Goal: Transaction & Acquisition: Purchase product/service

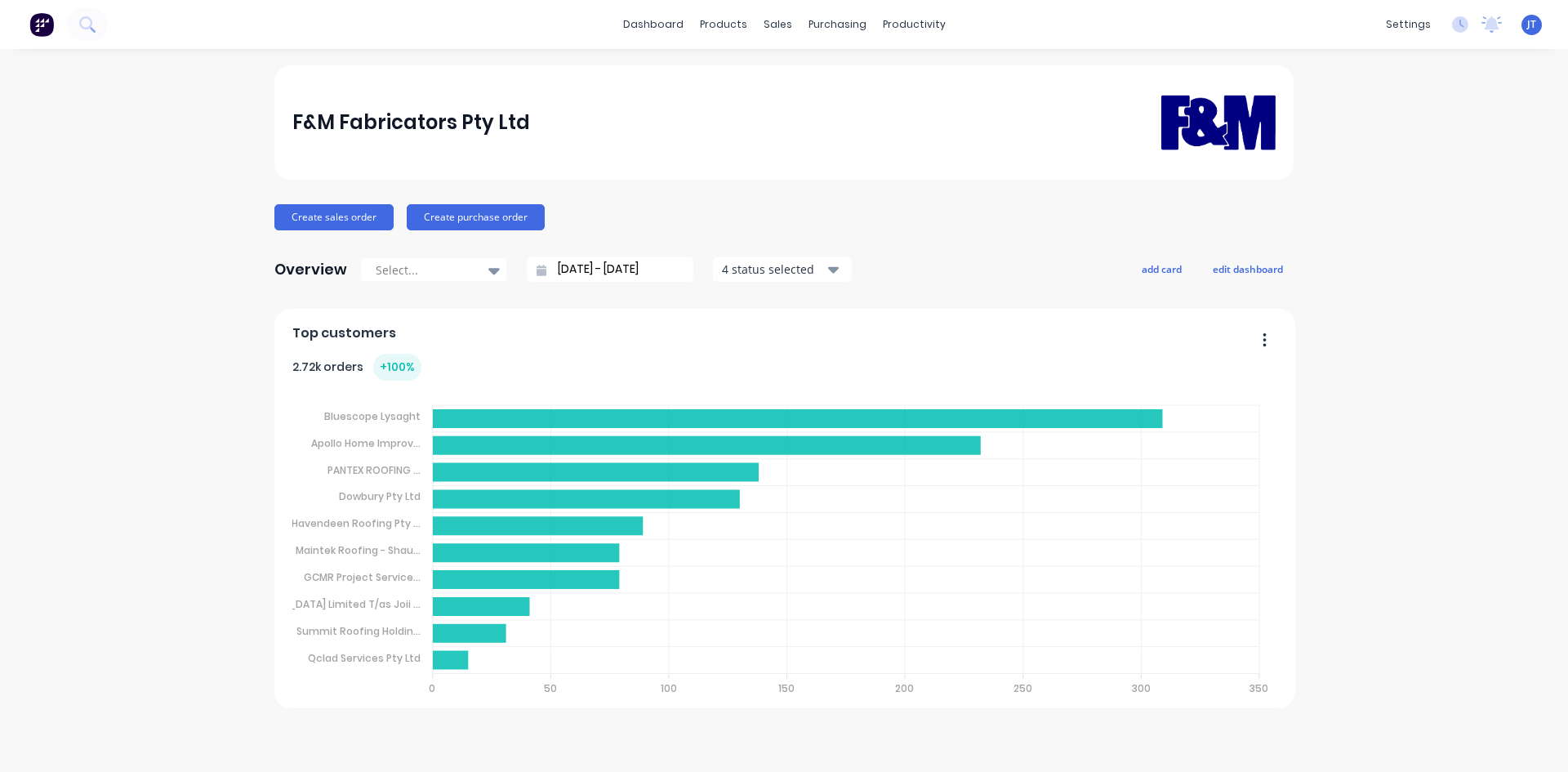
click at [1479, 52] on div "dashboard products sales purchasing productivity dashboard products Product Cat…" at bounding box center [784, 386] width 1568 height 772
click at [89, 16] on icon at bounding box center [87, 24] width 16 height 16
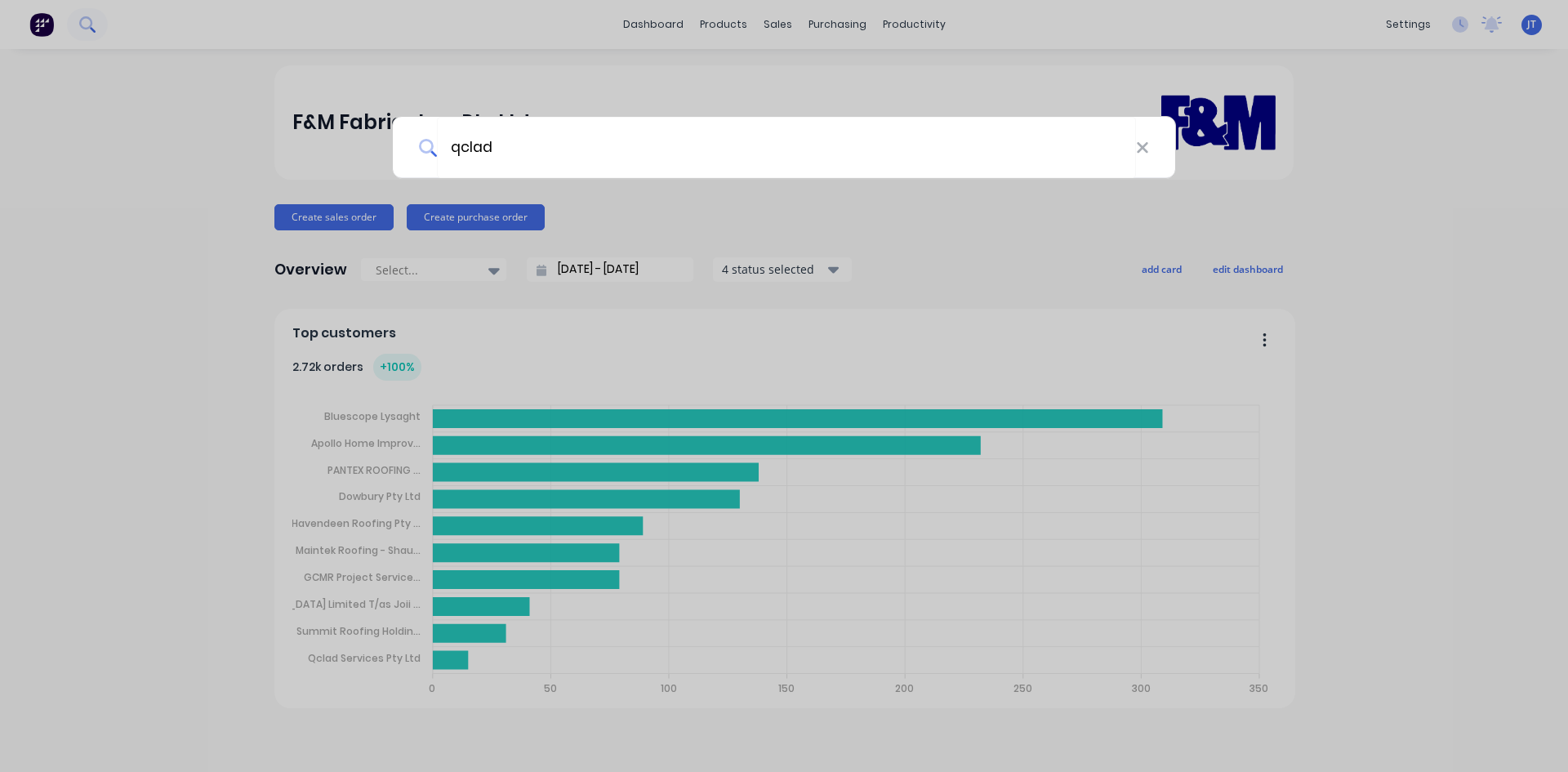
type input "qclad"
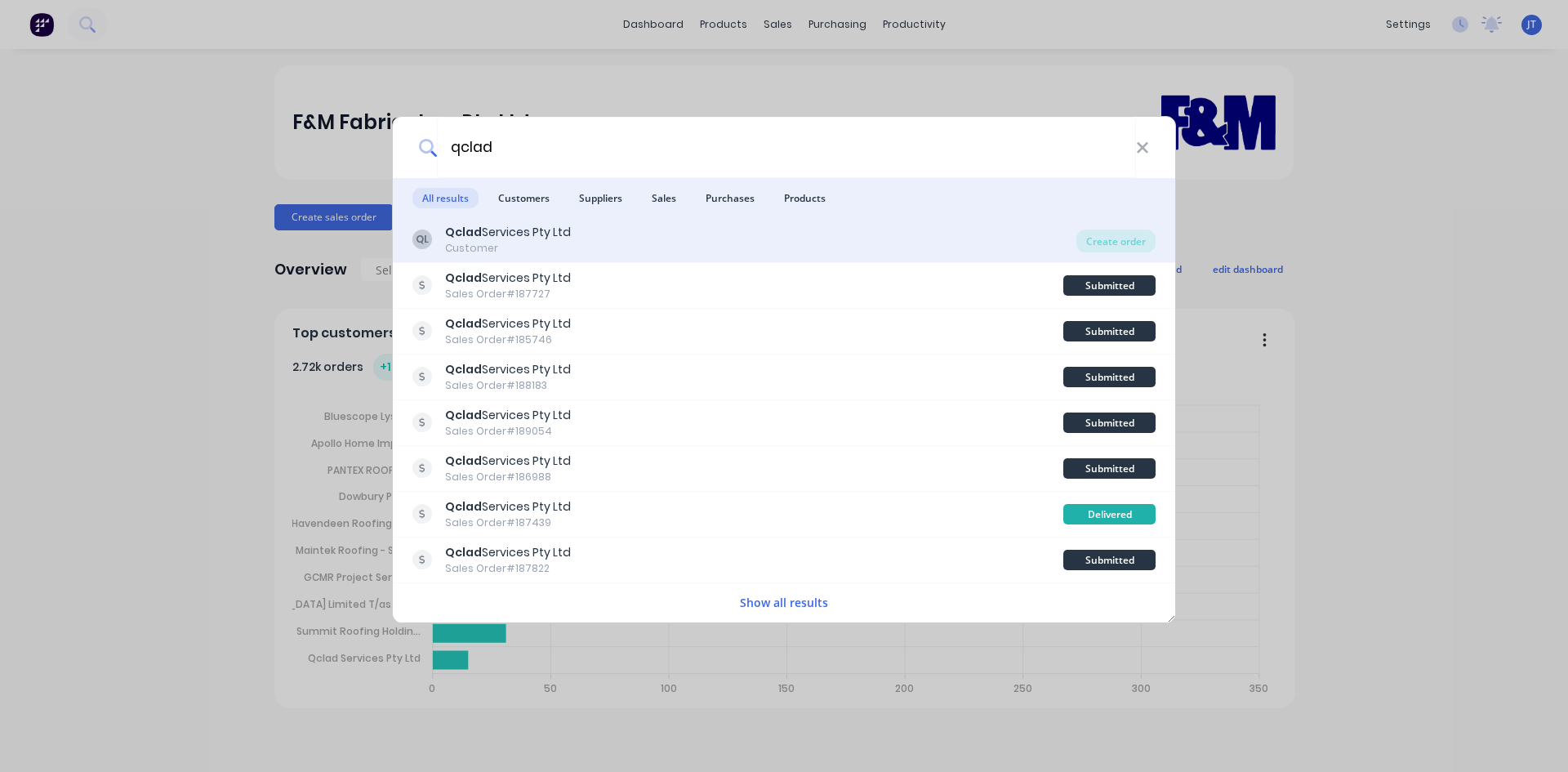
click at [680, 248] on div "QL Qclad Services Pty Ltd Customer" at bounding box center [744, 240] width 664 height 32
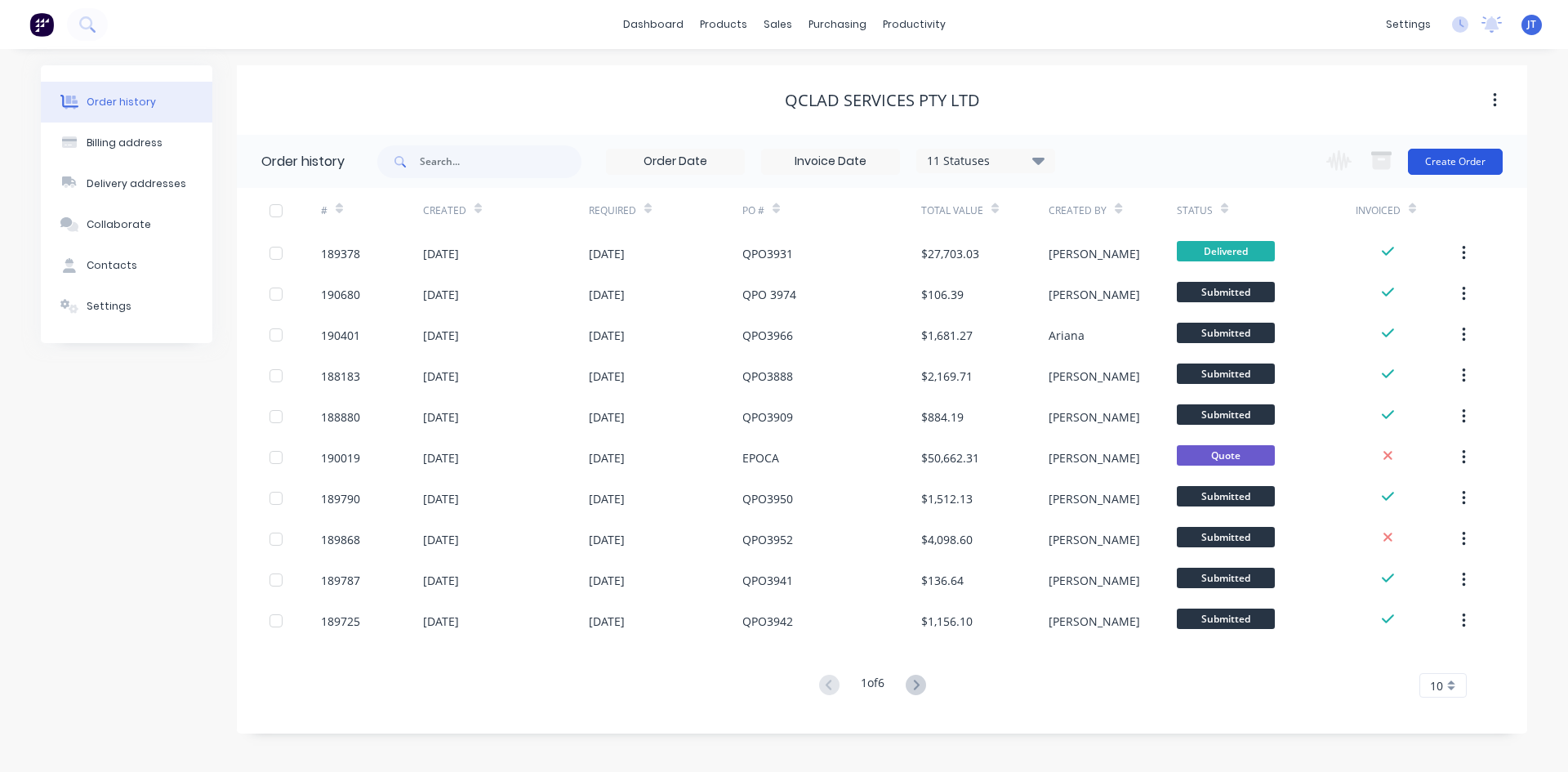
click at [1456, 164] on button "Create Order" at bounding box center [1455, 161] width 95 height 26
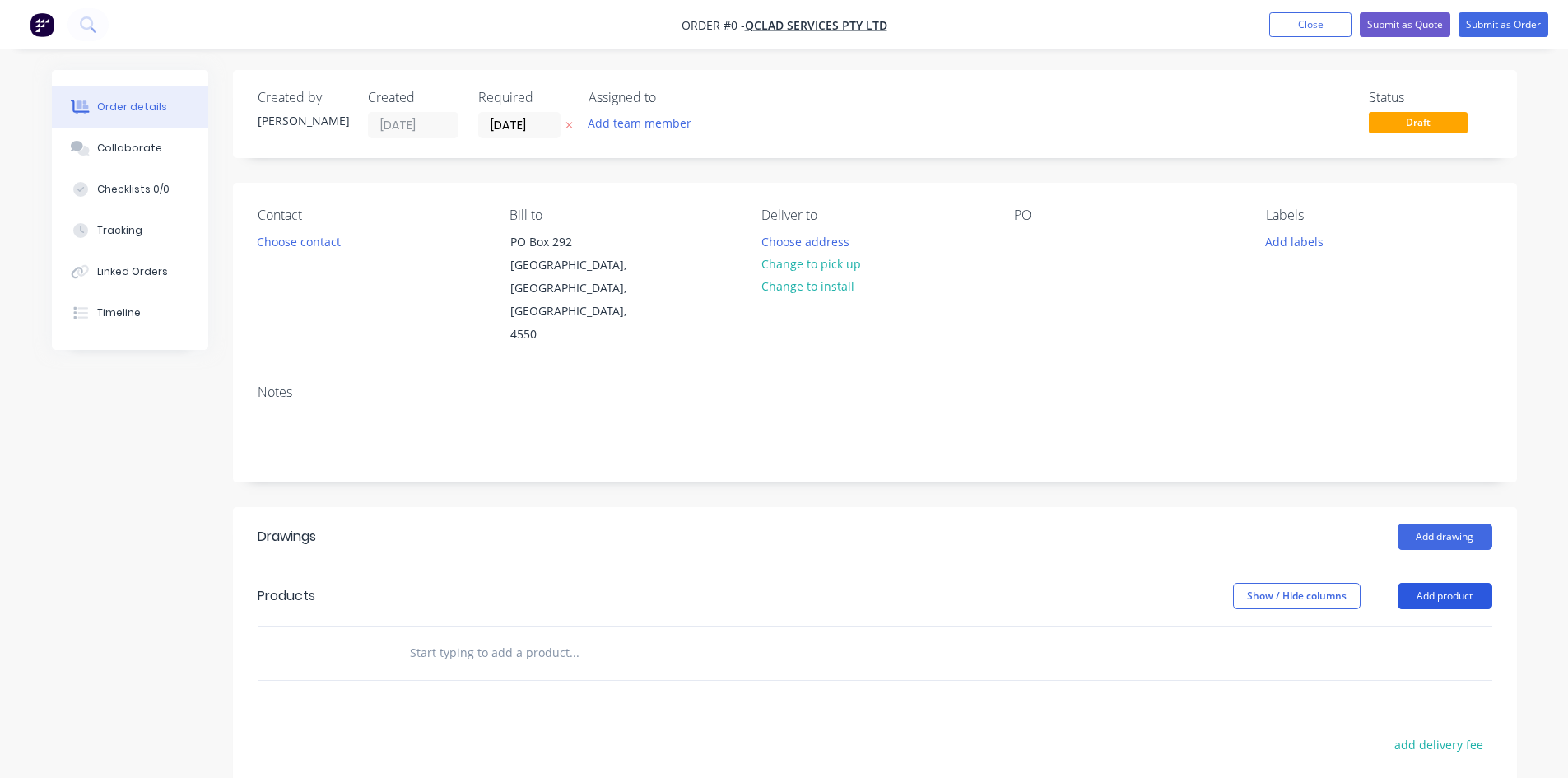
click at [1457, 583] on button "Add product" at bounding box center [1445, 596] width 95 height 26
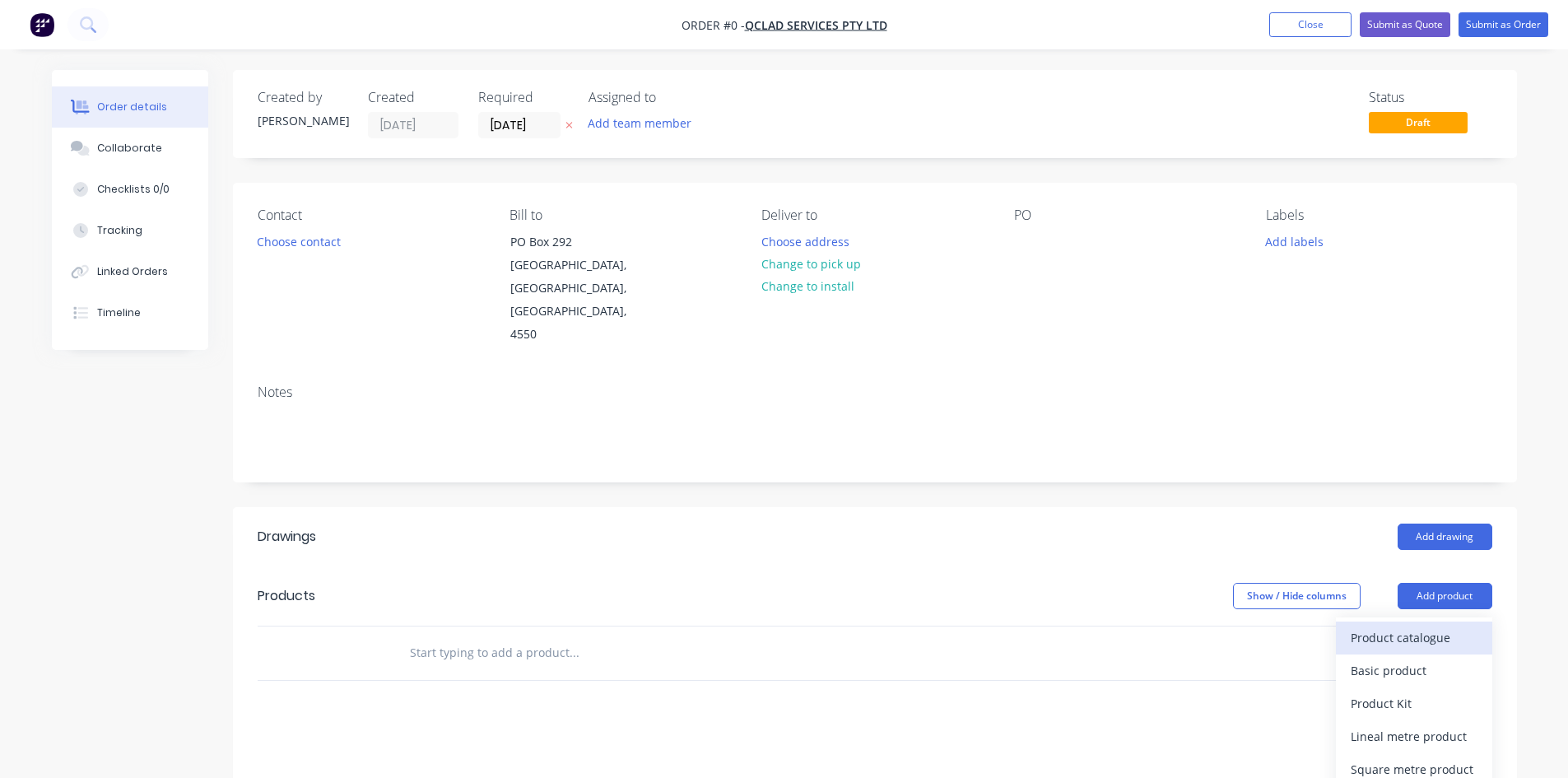
click at [1453, 626] on div "Product catalogue" at bounding box center [1414, 637] width 127 height 23
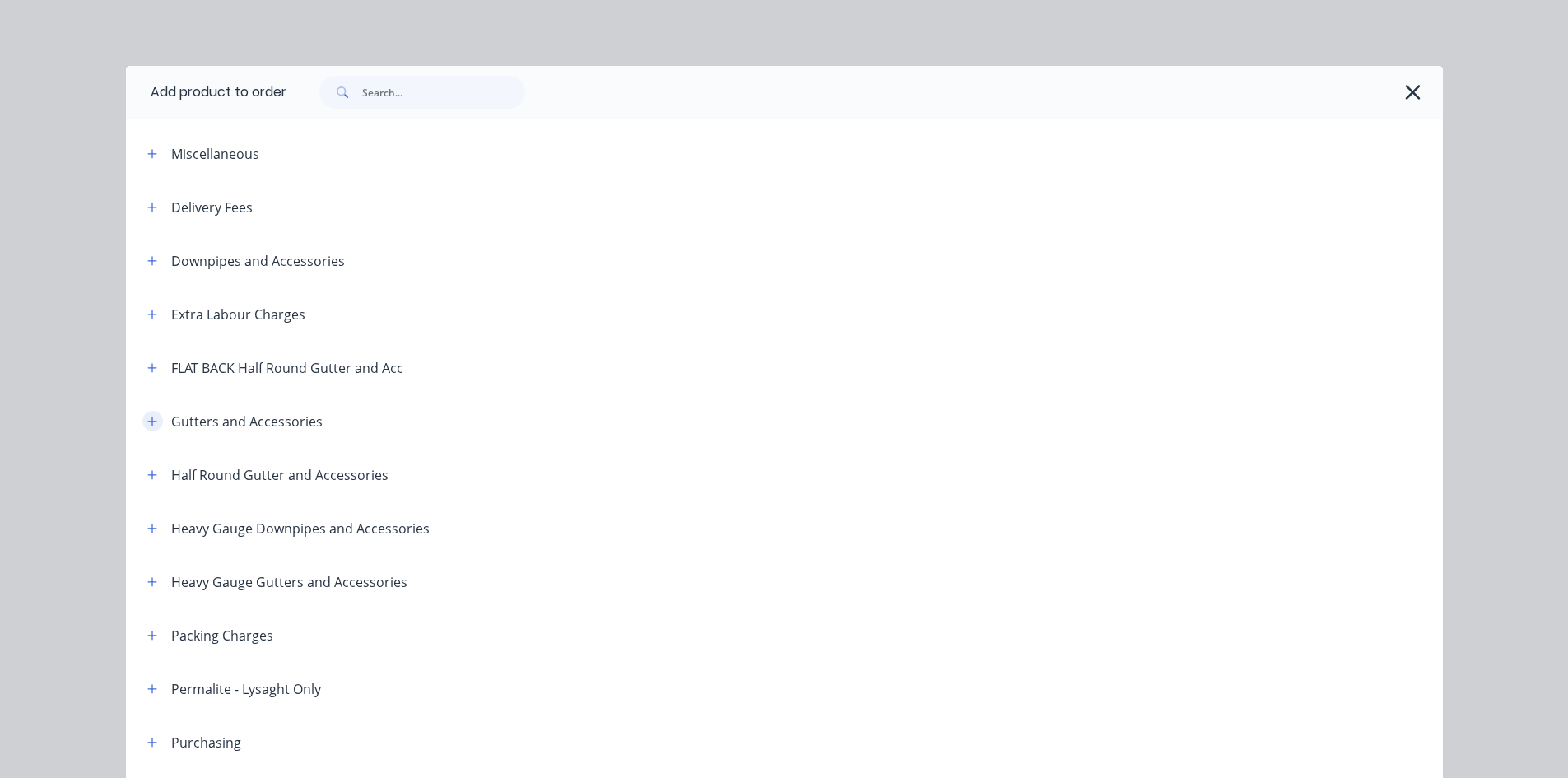
click at [148, 424] on icon "button" at bounding box center [152, 421] width 10 height 11
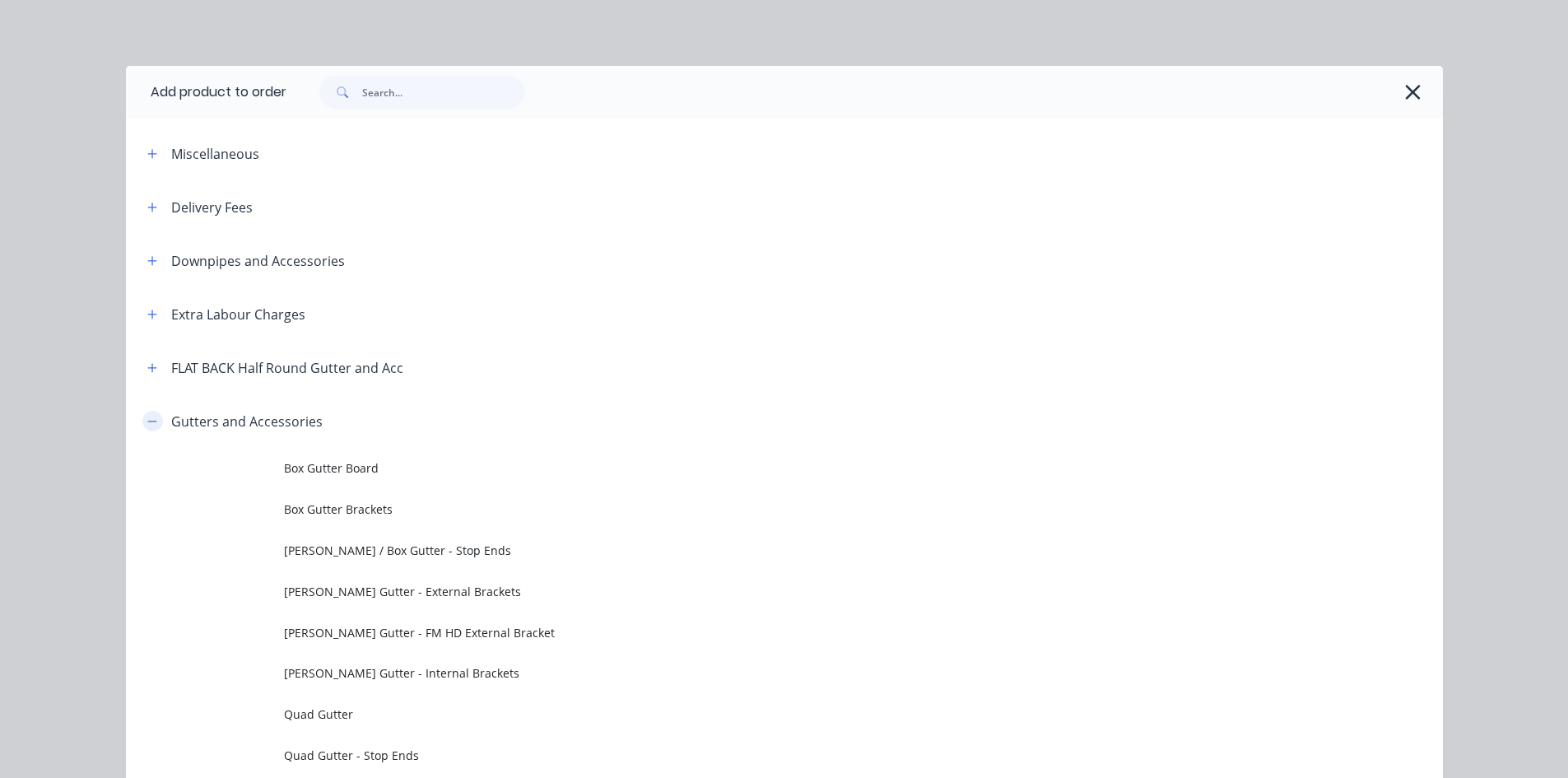
click at [148, 423] on icon "button" at bounding box center [152, 421] width 10 height 11
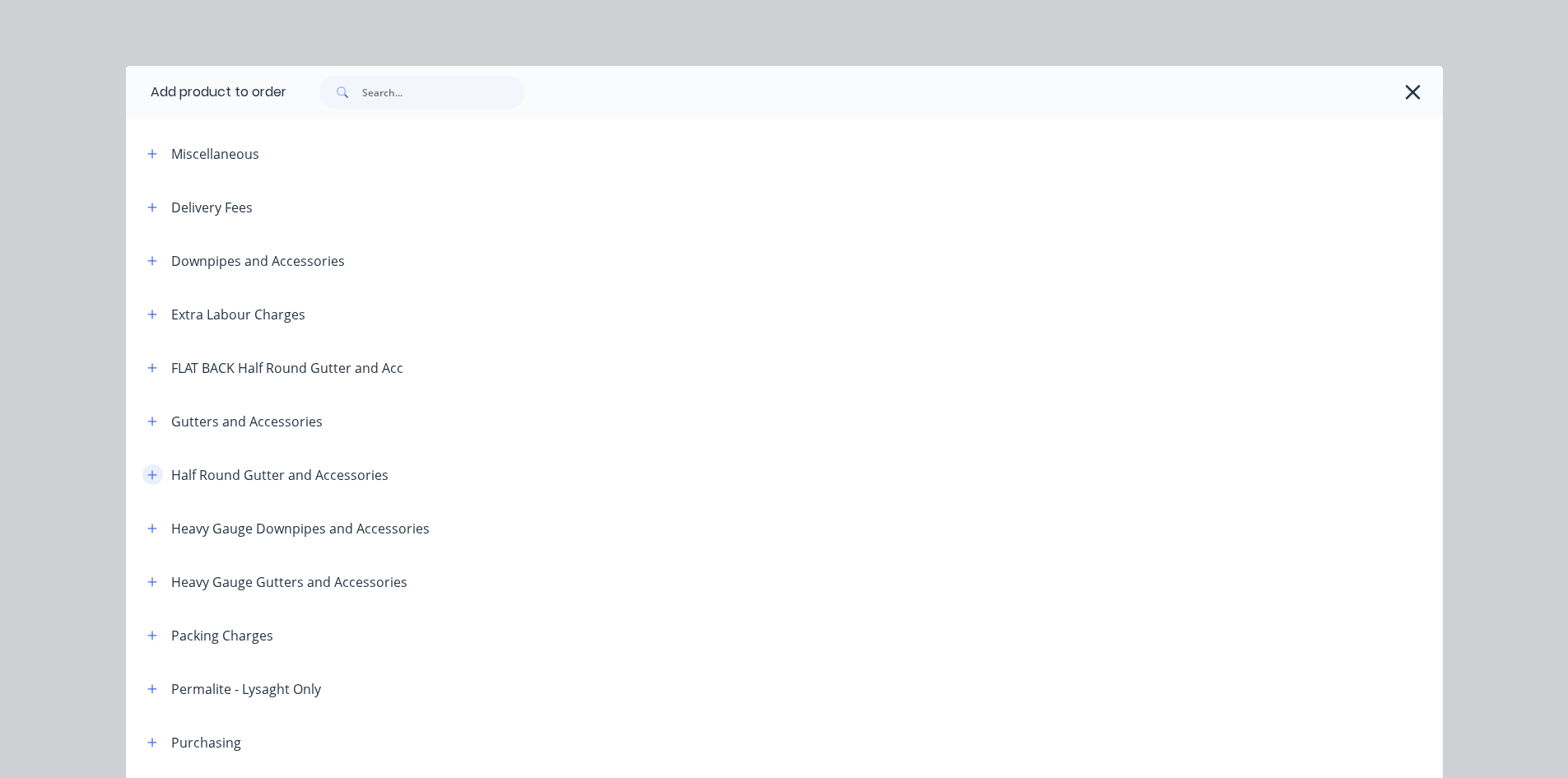
click at [148, 474] on icon "button" at bounding box center [152, 475] width 9 height 9
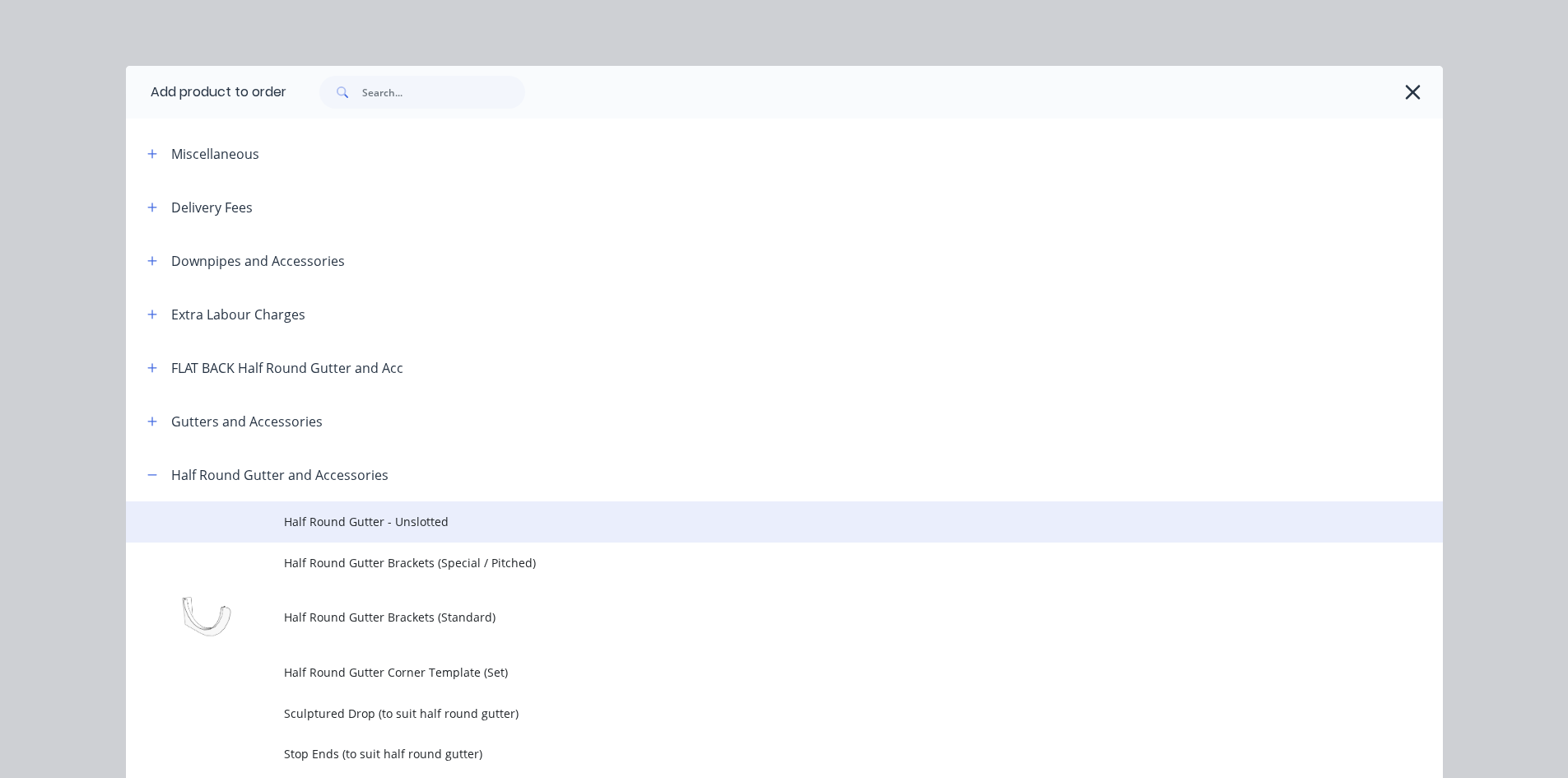
click at [506, 522] on span "Half Round Gutter - Unslotted" at bounding box center [747, 522] width 927 height 17
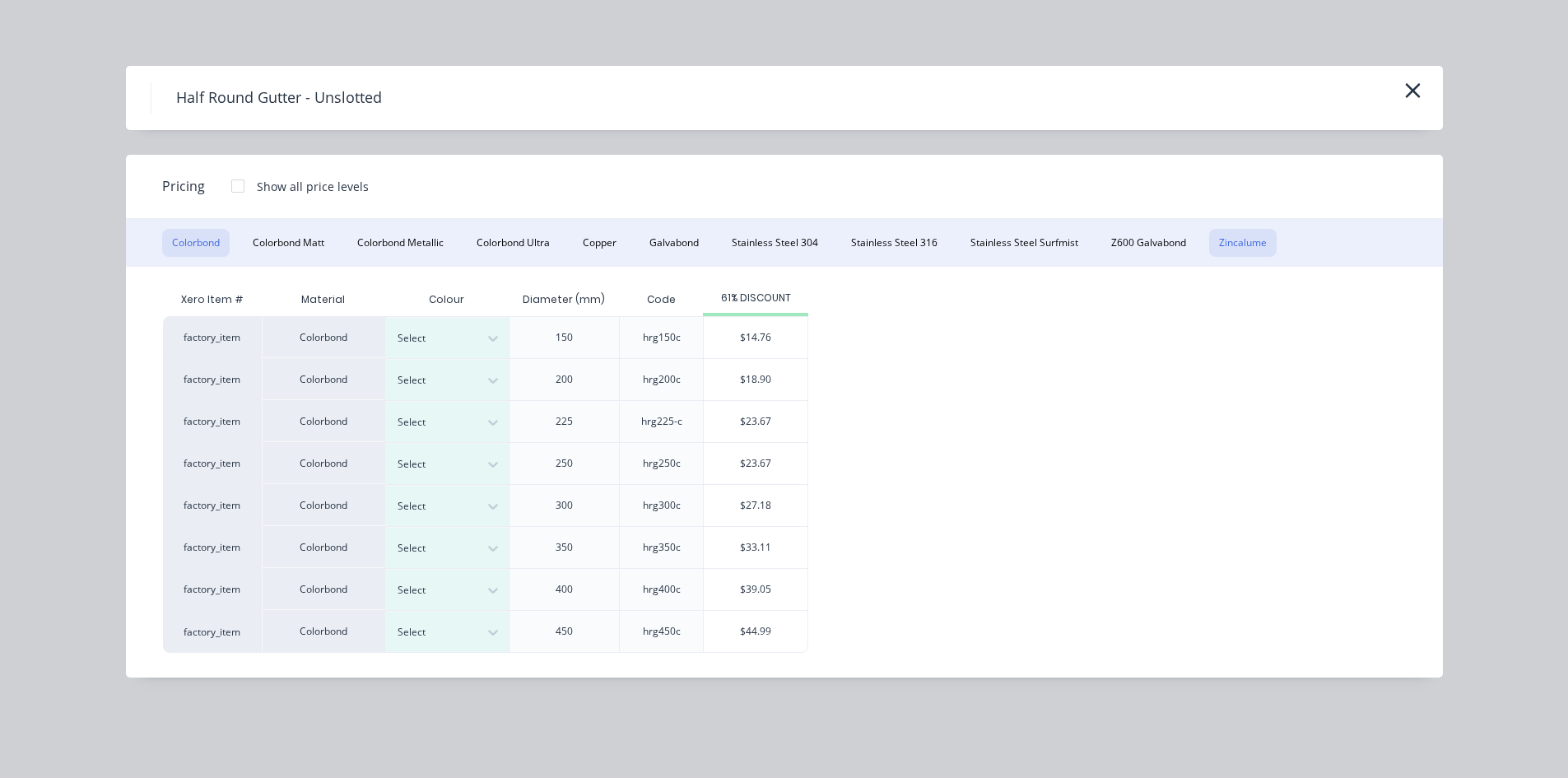
click at [1255, 243] on button "Zincalume" at bounding box center [1243, 243] width 68 height 28
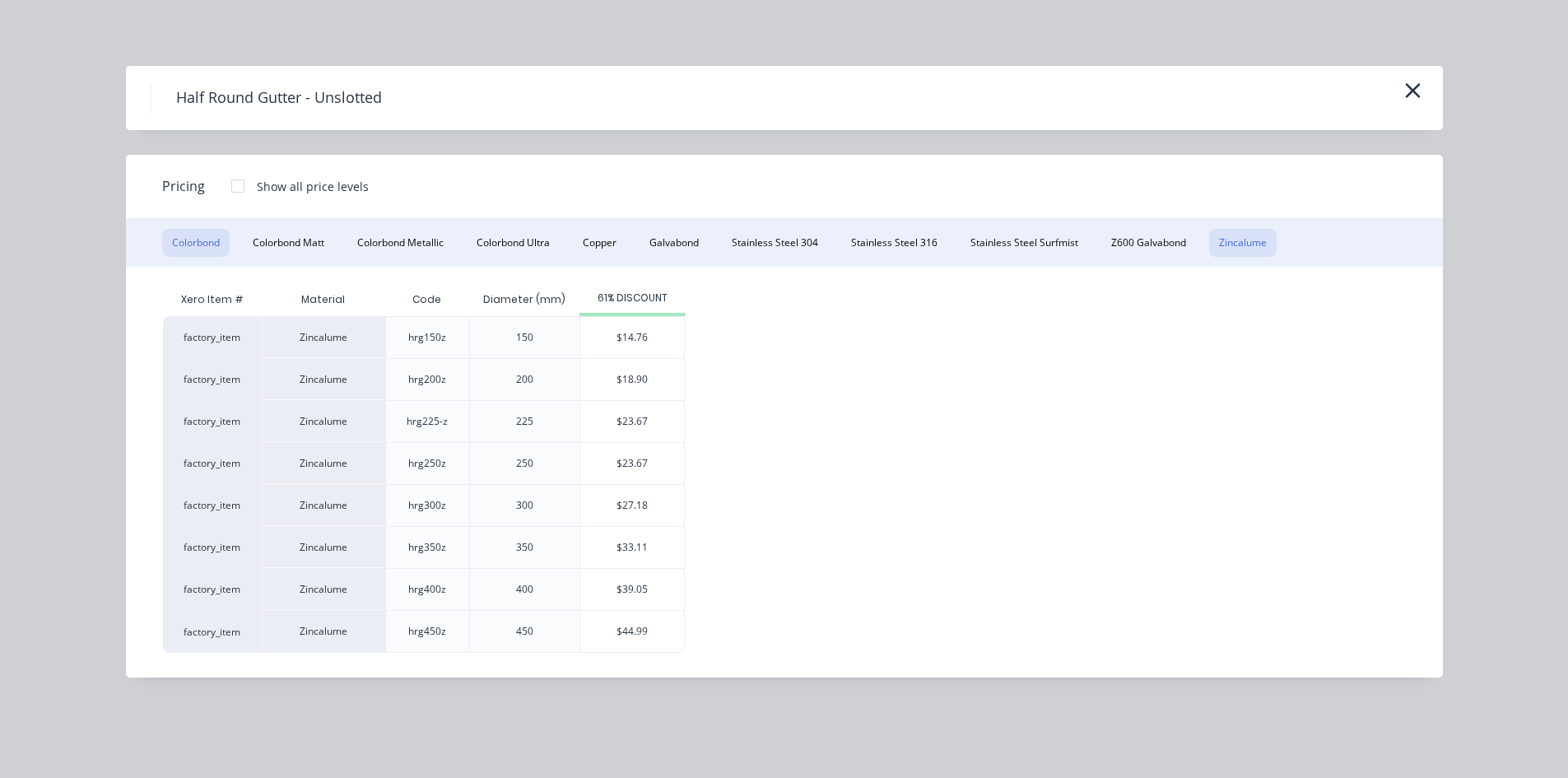
click at [224, 243] on button "Colorbond" at bounding box center [196, 243] width 68 height 28
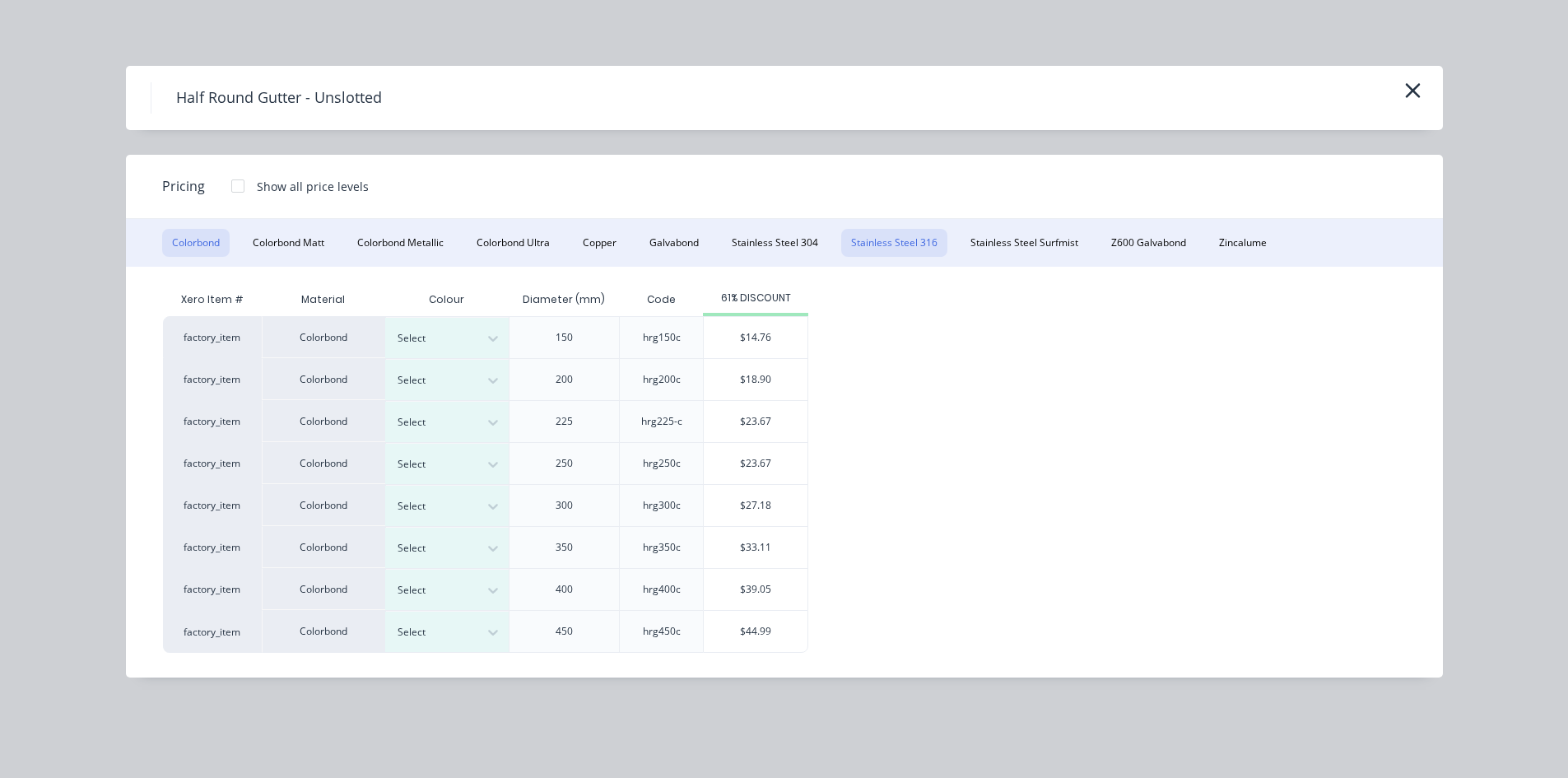
click at [898, 243] on button "Stainless Steel 316" at bounding box center [894, 243] width 106 height 28
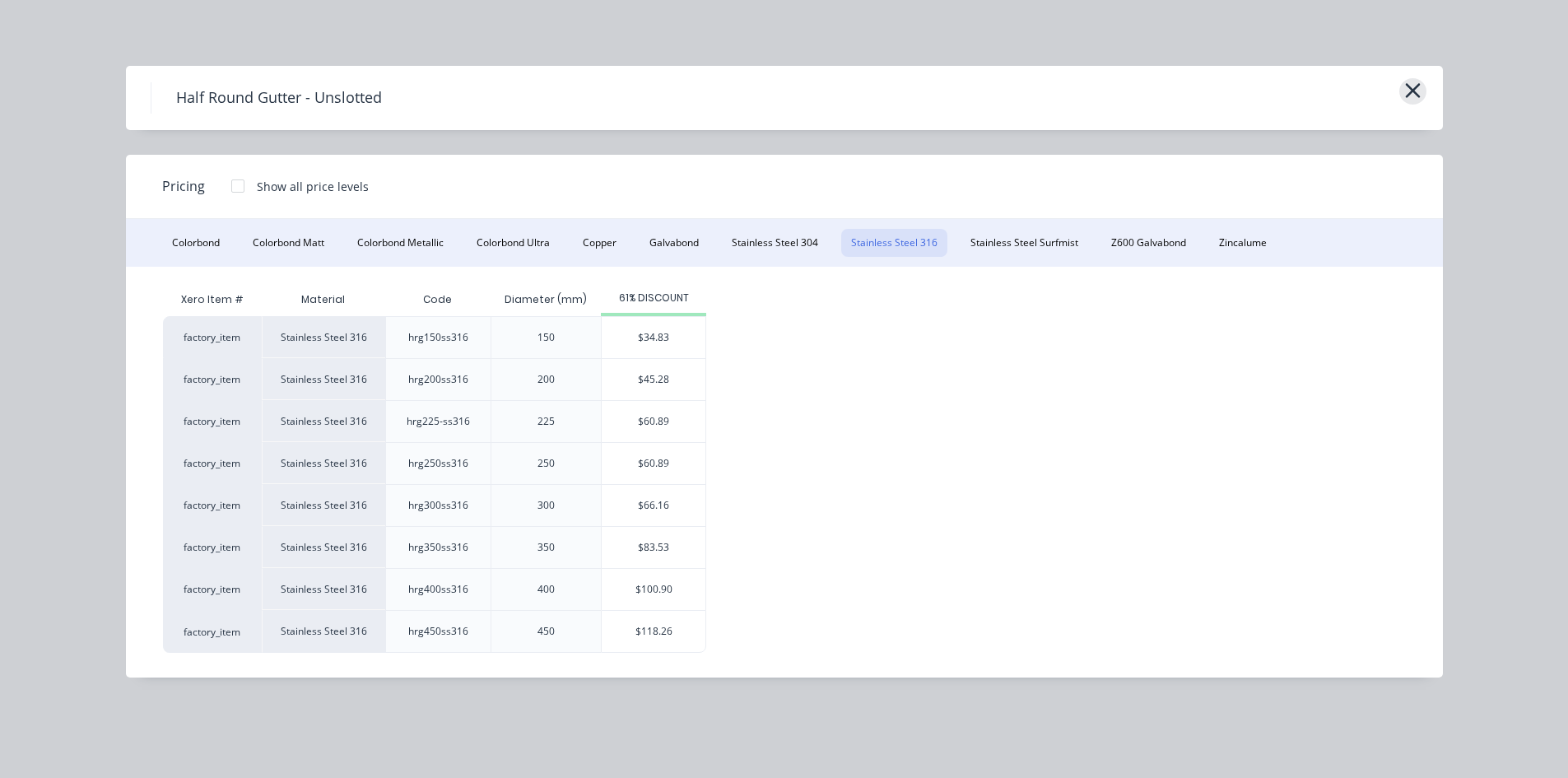
click at [1416, 90] on icon "button" at bounding box center [1413, 90] width 17 height 23
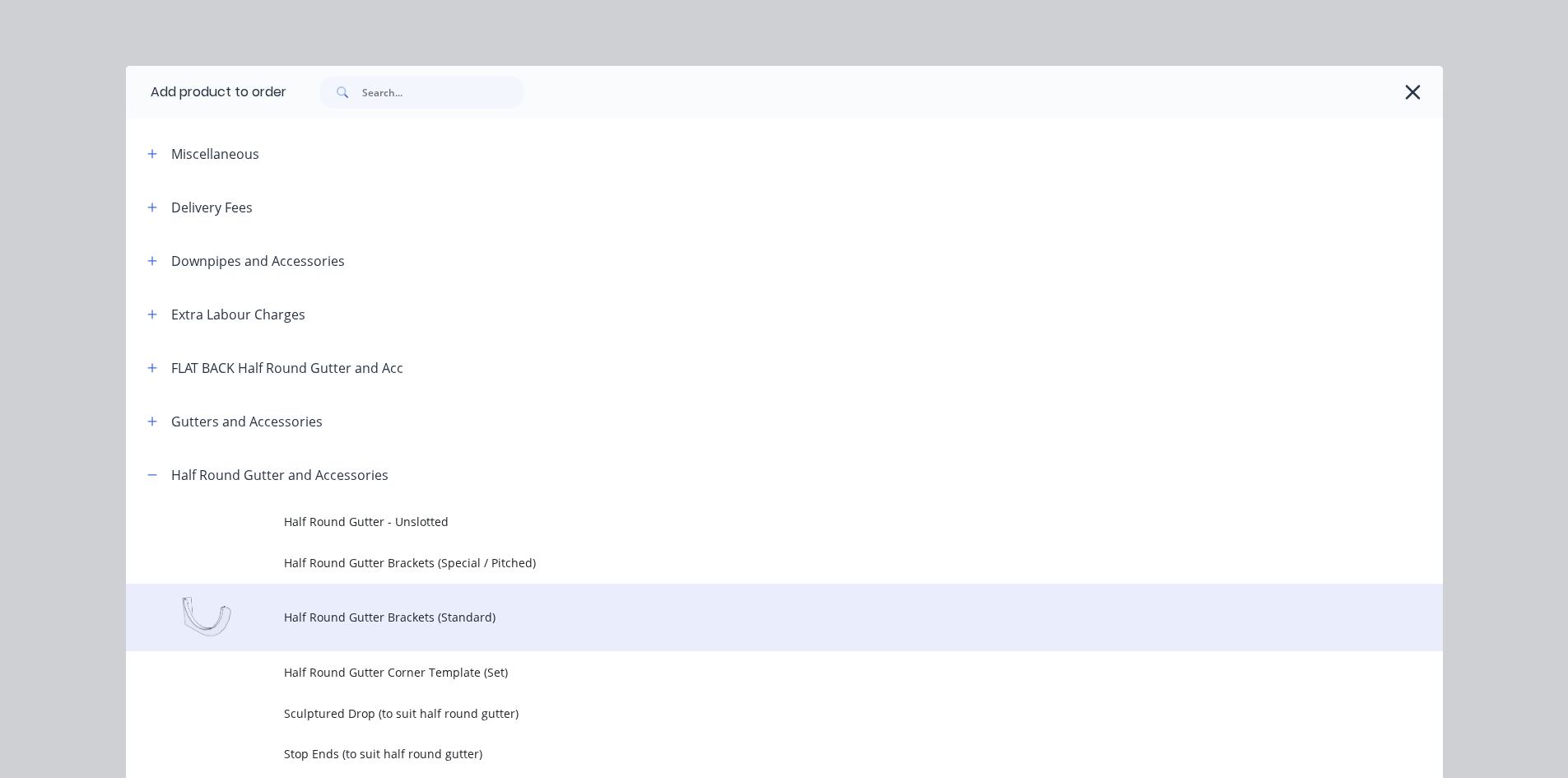
scroll to position [448, 0]
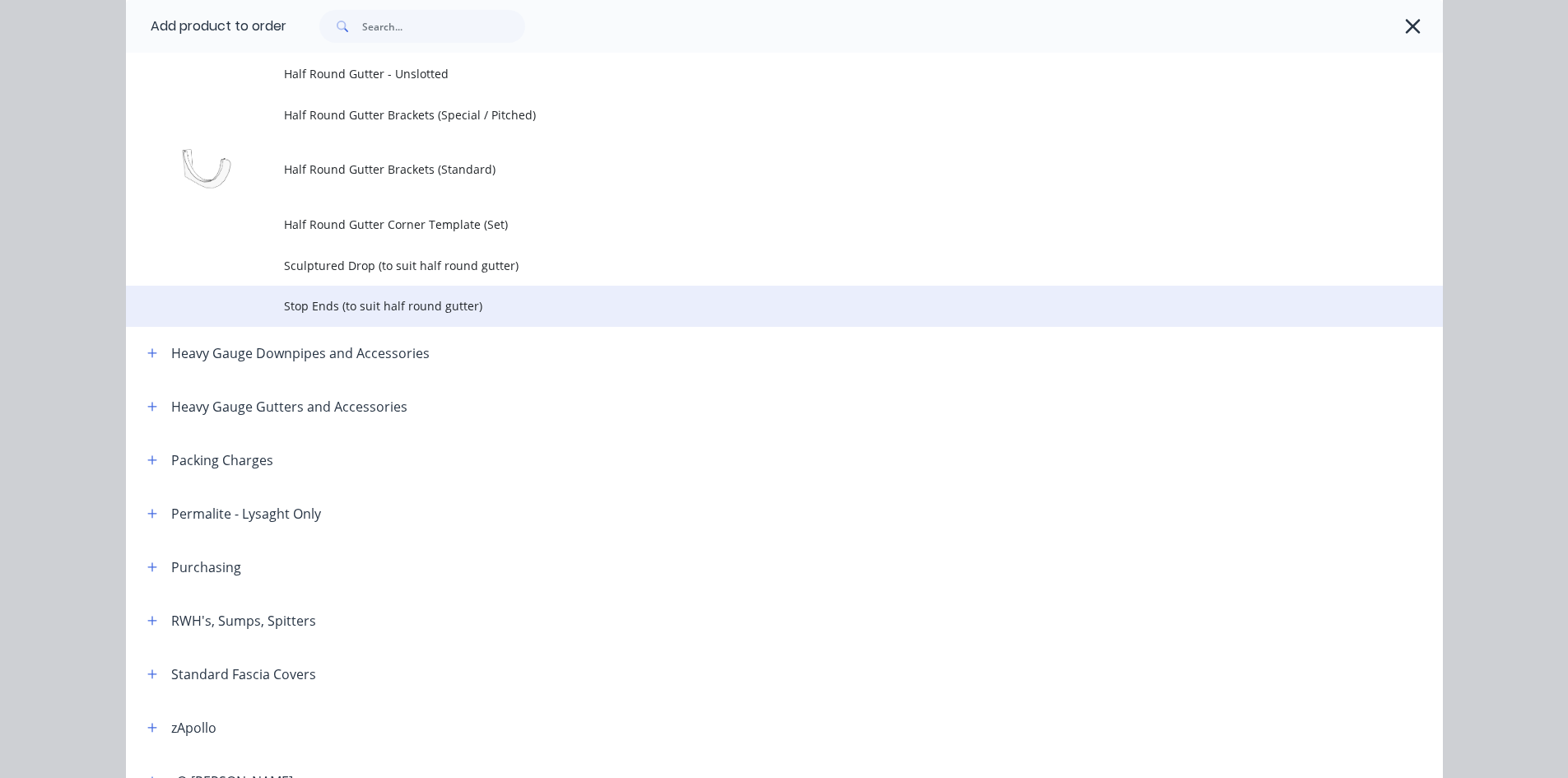
click at [432, 304] on span "Stop Ends (to suit half round gutter)" at bounding box center [747, 306] width 927 height 17
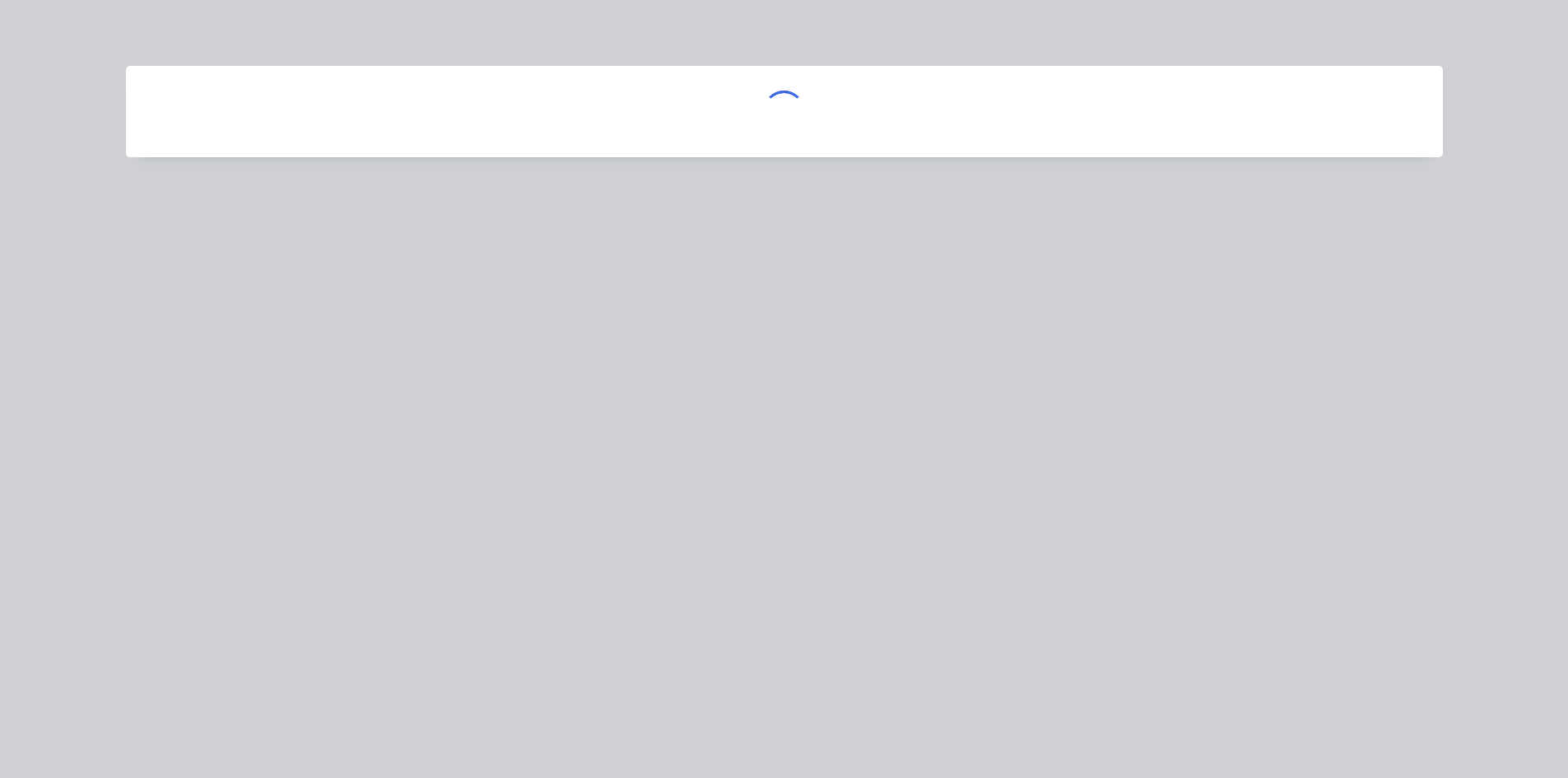
scroll to position [0, 0]
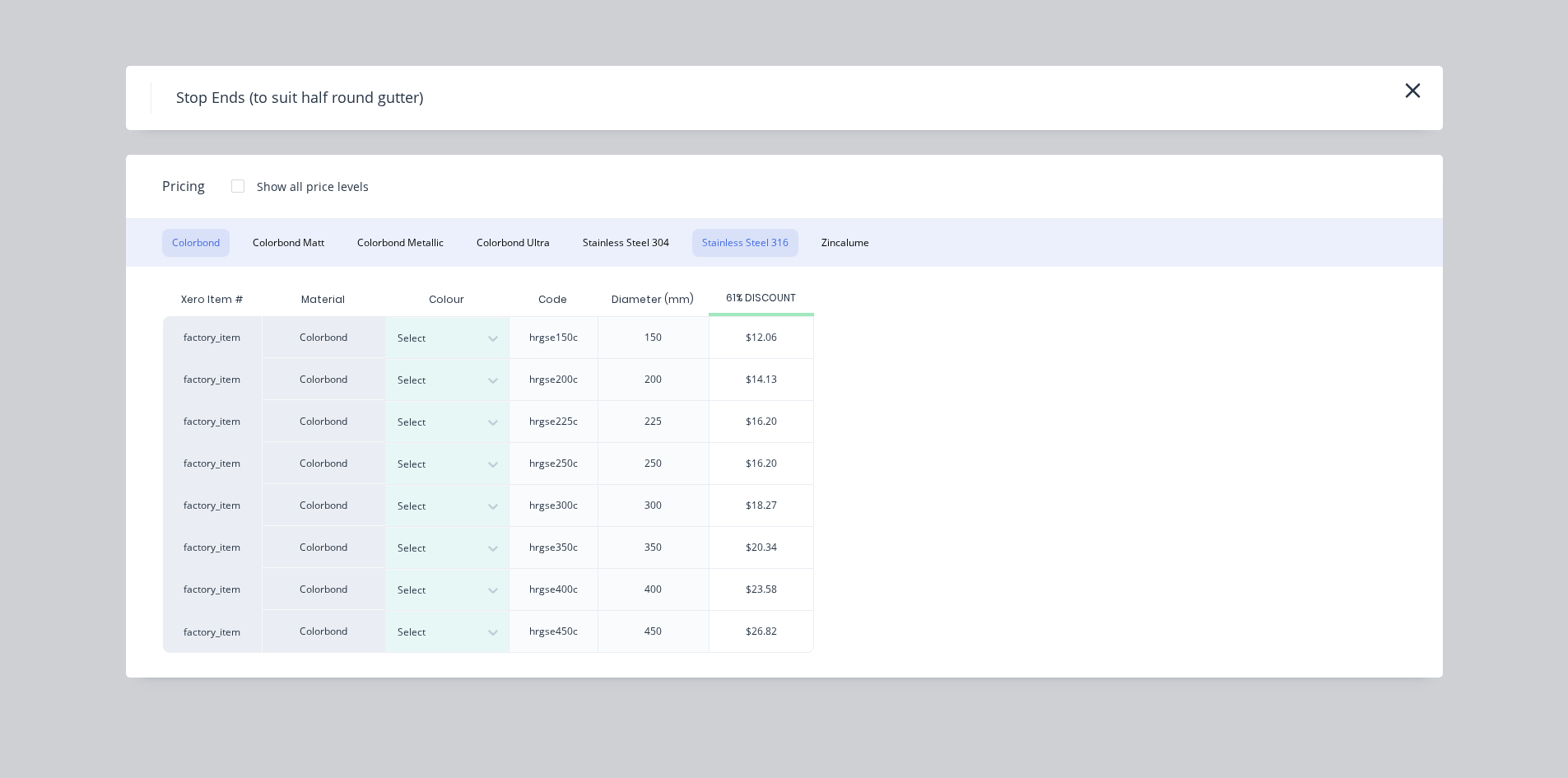
click at [726, 255] on button "Stainless Steel 316" at bounding box center [746, 243] width 106 height 28
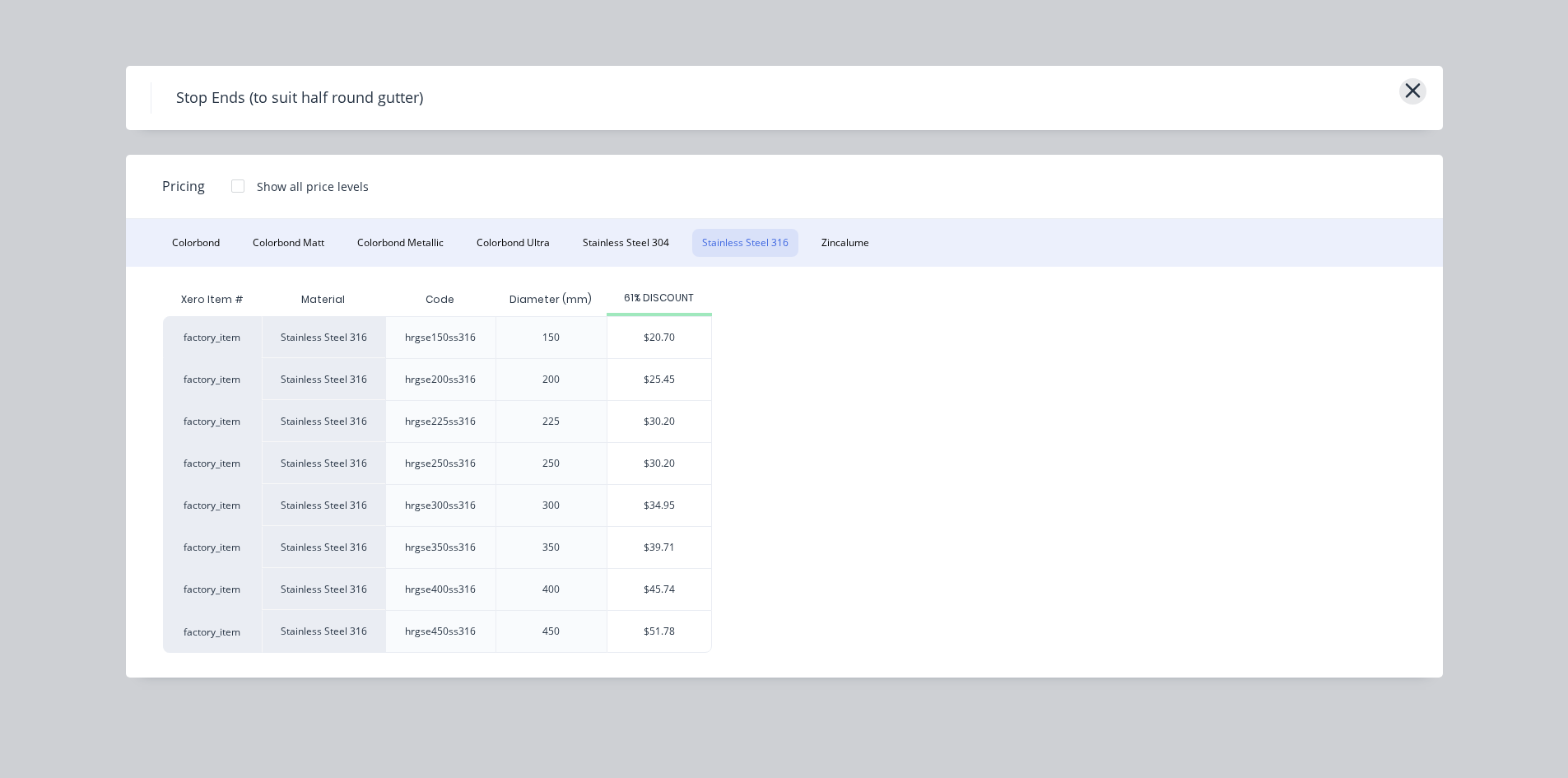
click at [1416, 93] on icon "button" at bounding box center [1412, 90] width 15 height 15
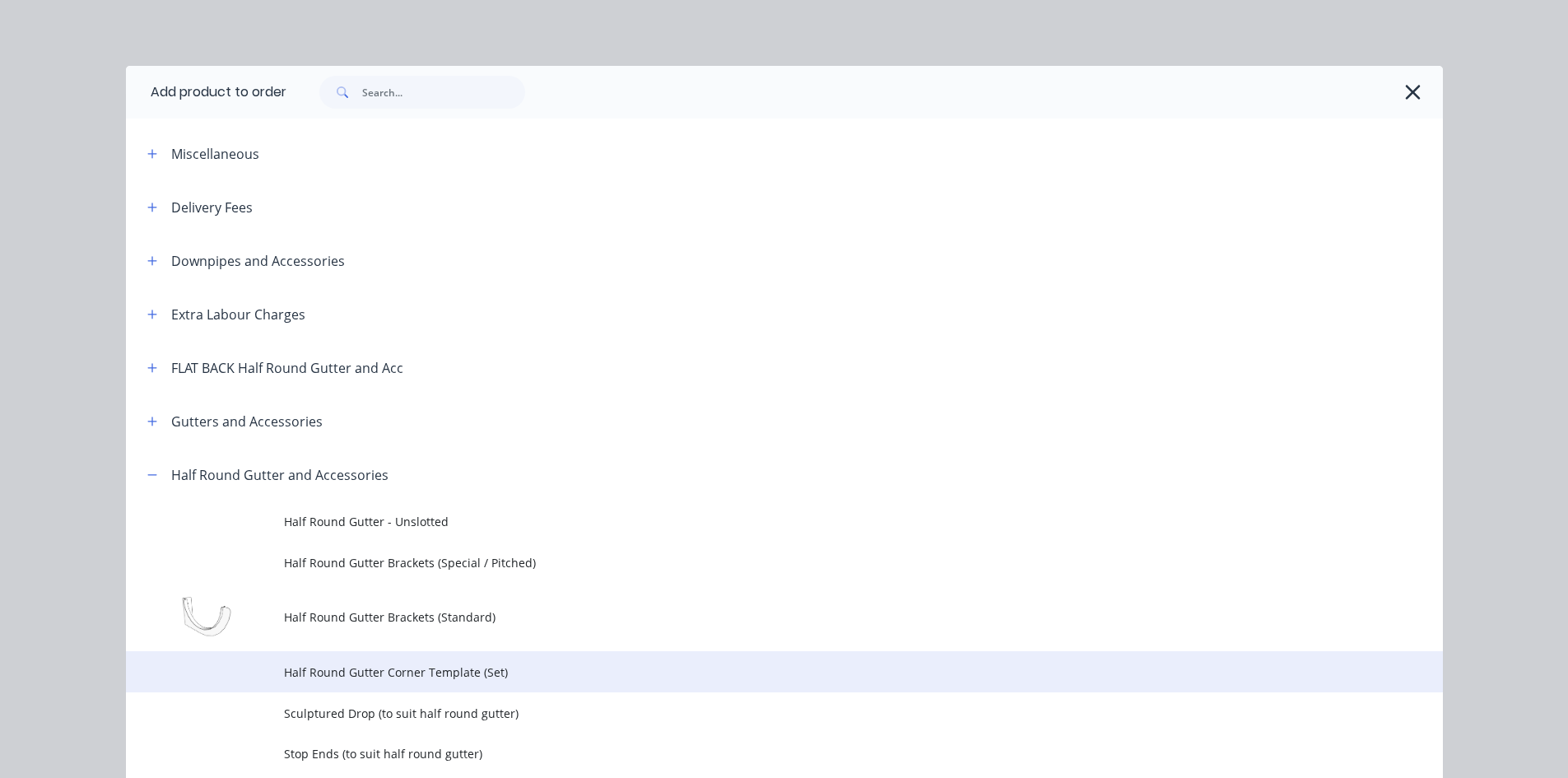
scroll to position [448, 0]
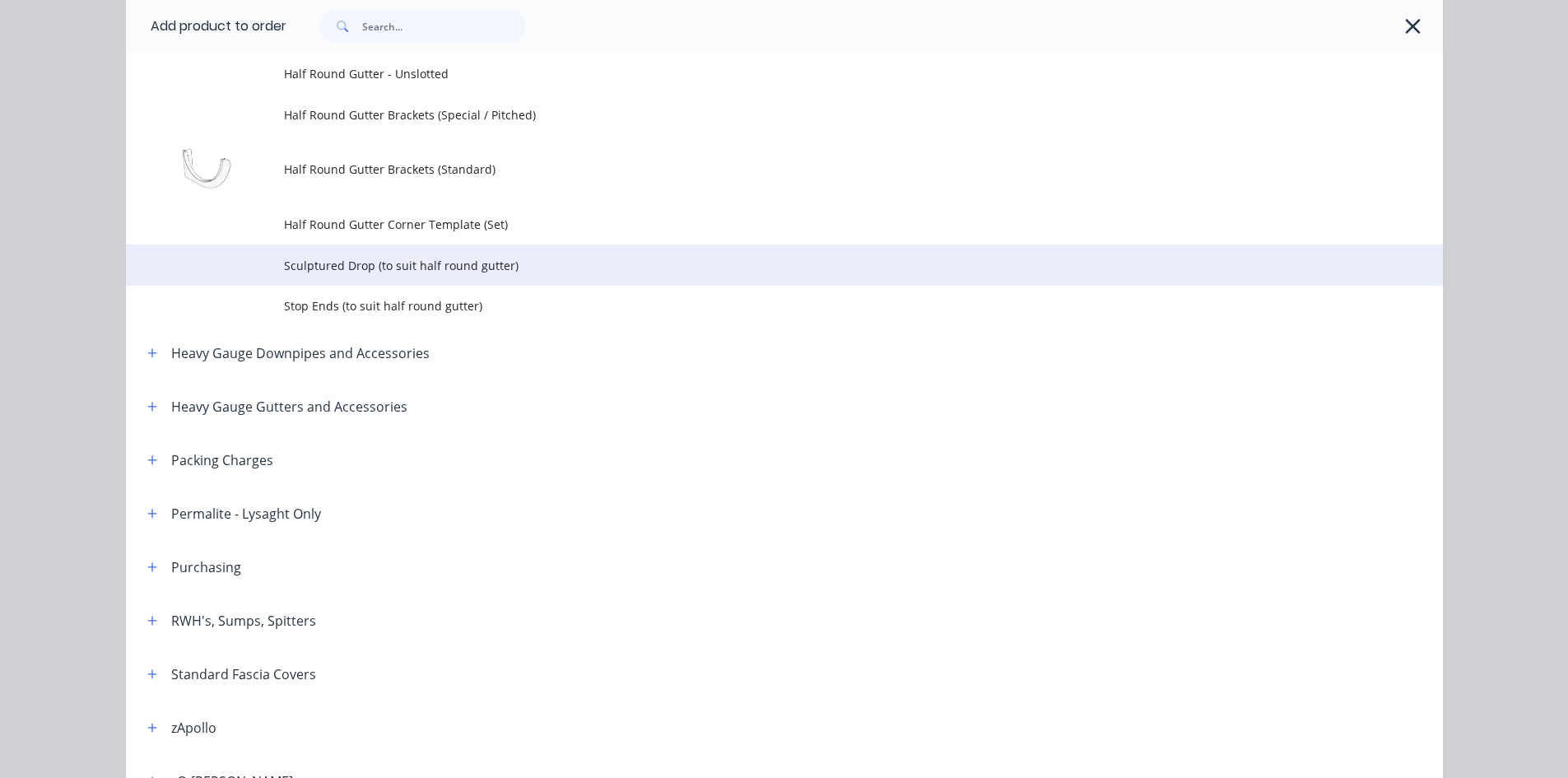
click at [429, 272] on span "Sculptured Drop (to suit half round gutter)" at bounding box center [747, 266] width 927 height 17
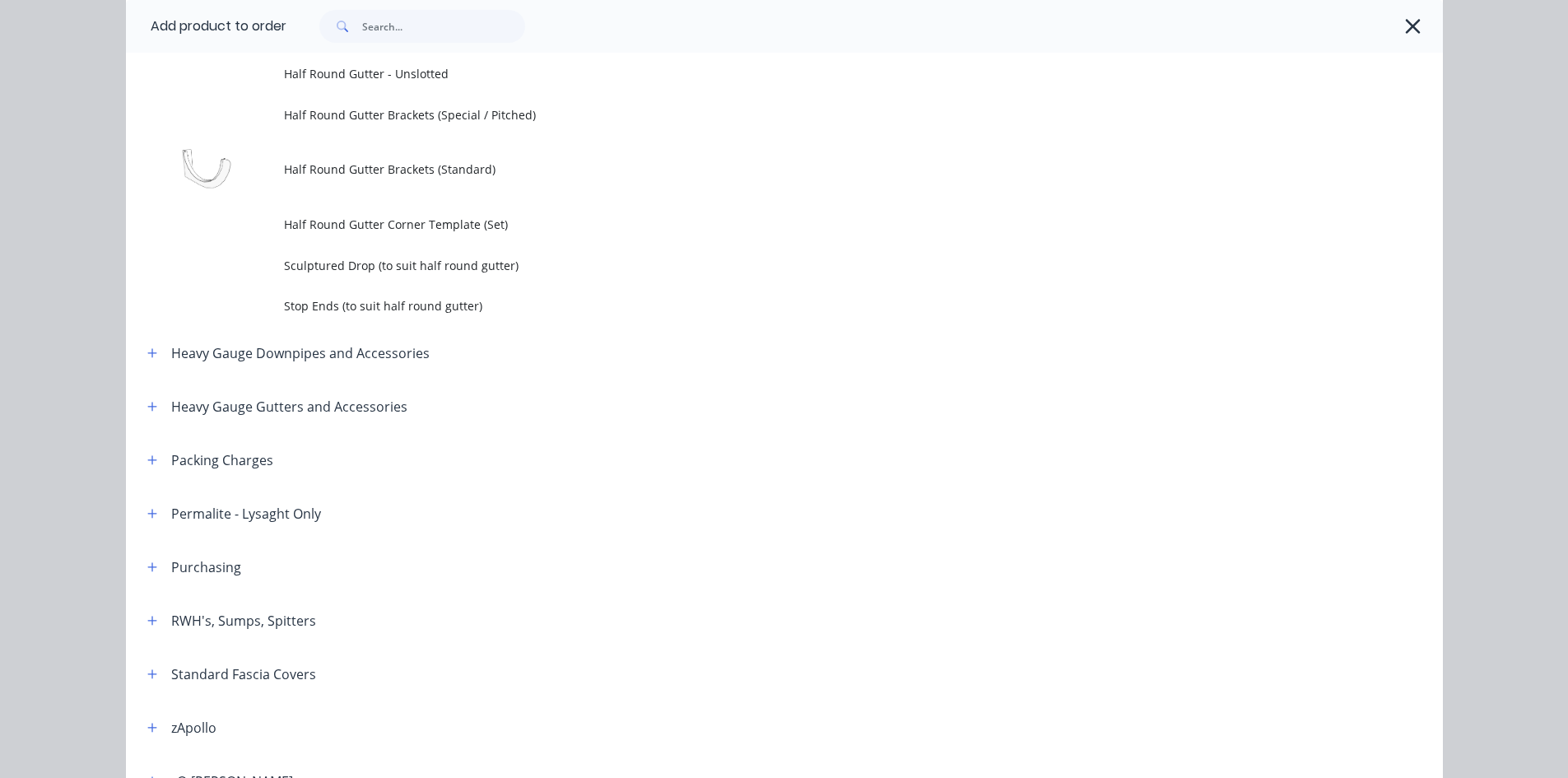
scroll to position [0, 0]
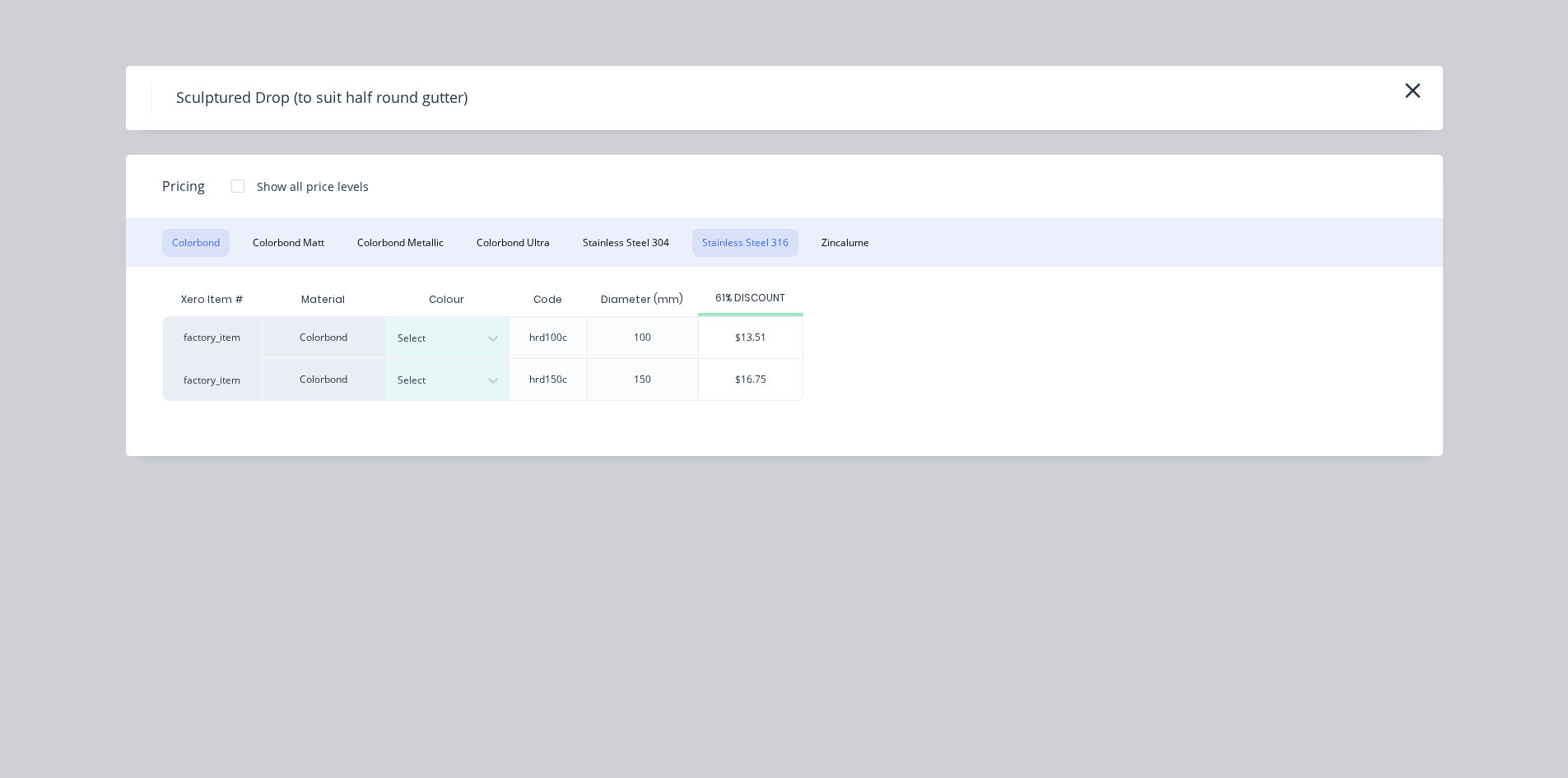
click at [782, 230] on button "Stainless Steel 316" at bounding box center [746, 243] width 106 height 28
